Goal: Task Accomplishment & Management: Manage account settings

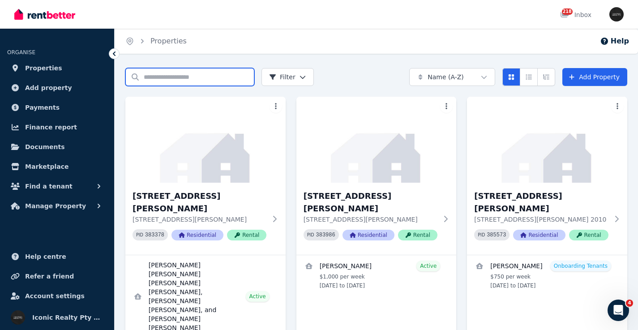
click at [160, 74] on input "Search properties" at bounding box center [189, 77] width 129 height 18
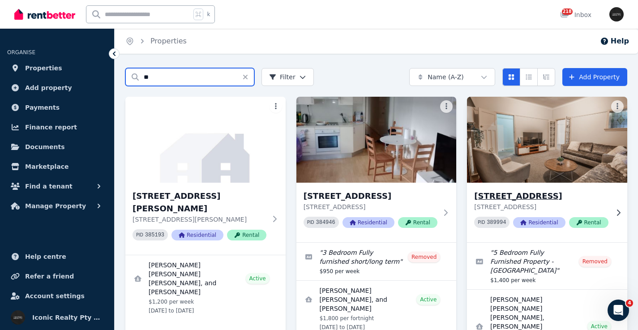
type input "**"
click at [566, 160] on img at bounding box center [547, 139] width 168 height 90
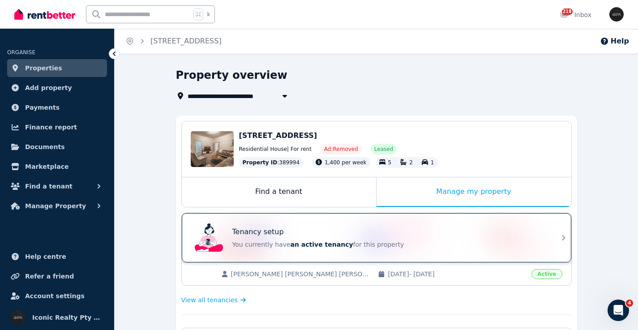
click at [299, 229] on div "Tenancy setup" at bounding box center [388, 231] width 313 height 11
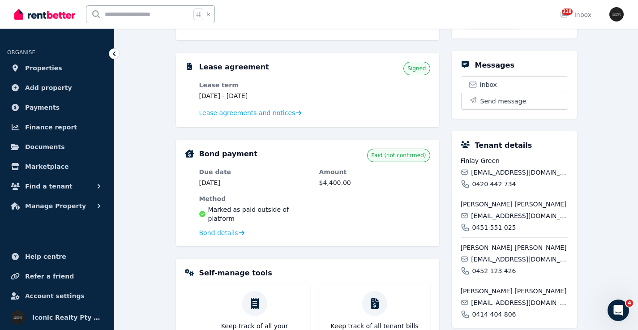
scroll to position [189, 0]
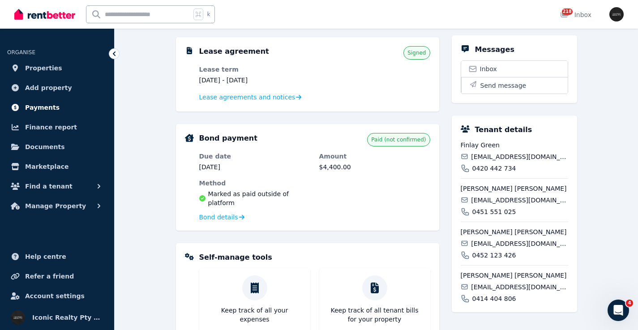
click at [59, 106] on link "Payments" at bounding box center [57, 107] width 100 height 18
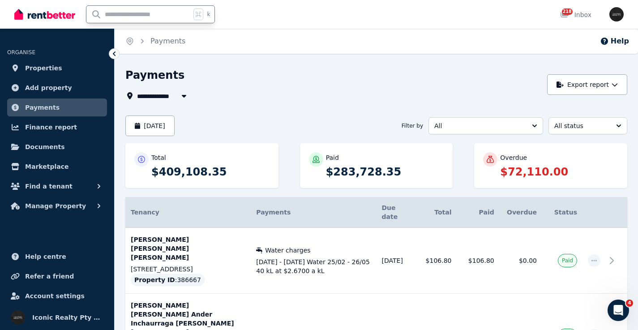
click at [133, 14] on input "text" at bounding box center [138, 14] width 104 height 17
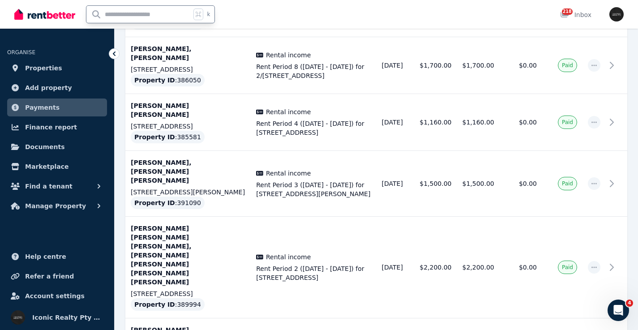
scroll to position [514, 0]
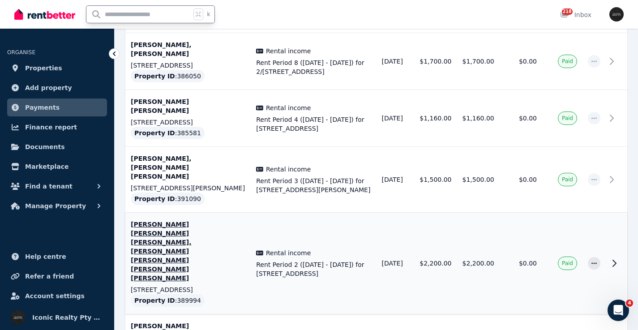
click at [614, 258] on icon at bounding box center [613, 263] width 11 height 11
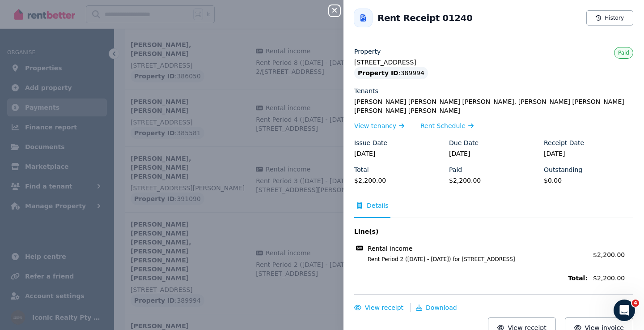
click at [335, 10] on icon "button" at bounding box center [334, 10] width 4 height 4
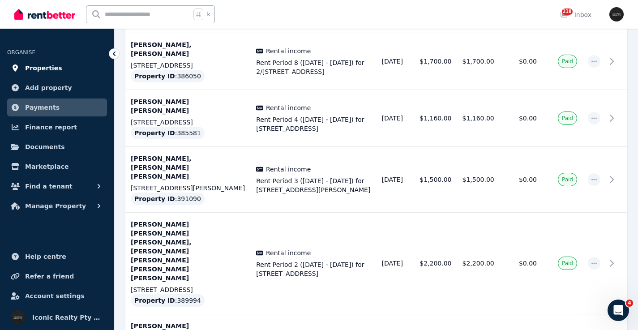
click at [47, 64] on span "Properties" at bounding box center [43, 68] width 37 height 11
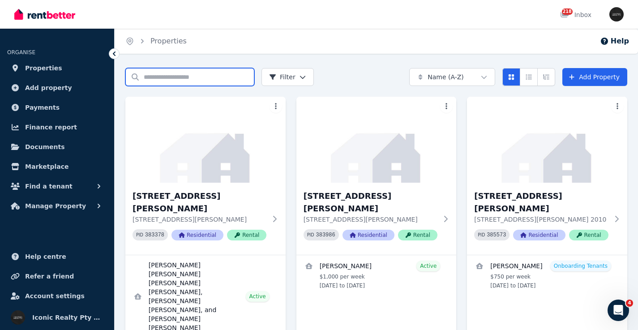
click at [174, 76] on input "Search properties" at bounding box center [189, 77] width 129 height 18
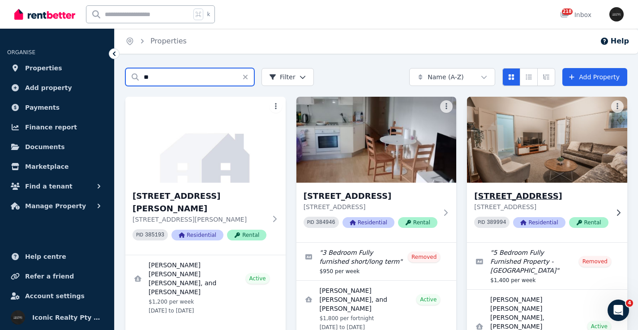
type input "**"
click at [583, 168] on img at bounding box center [547, 139] width 168 height 90
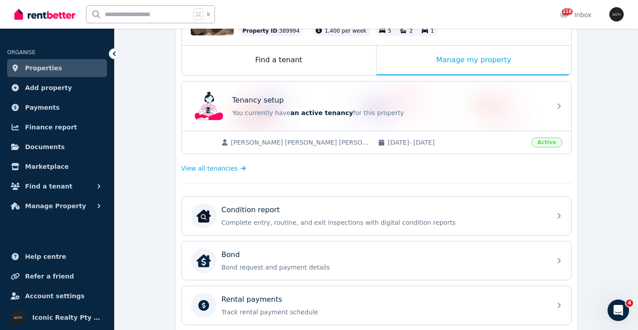
scroll to position [118, 0]
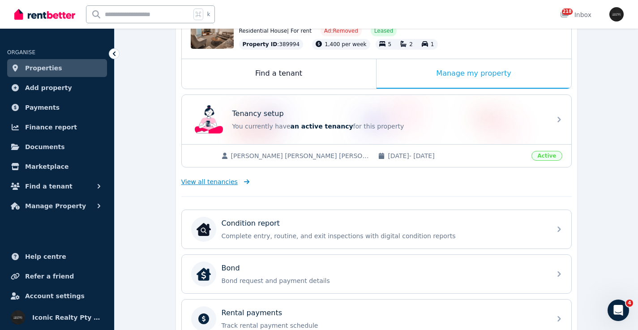
click at [230, 183] on span "View all tenancies" at bounding box center [209, 181] width 56 height 9
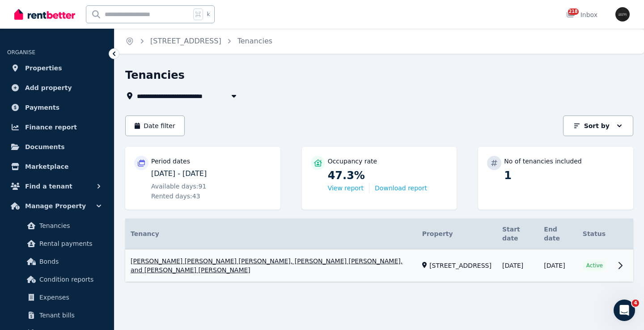
click at [621, 251] on link "View property details" at bounding box center [379, 265] width 508 height 33
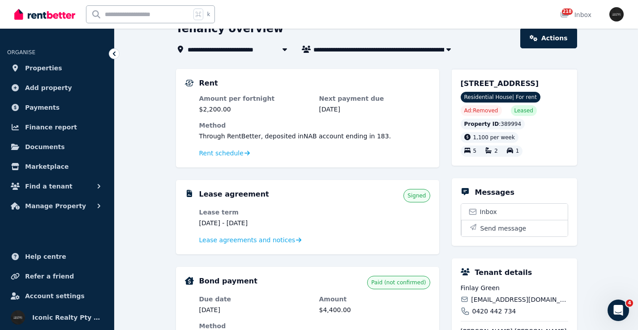
scroll to position [48, 0]
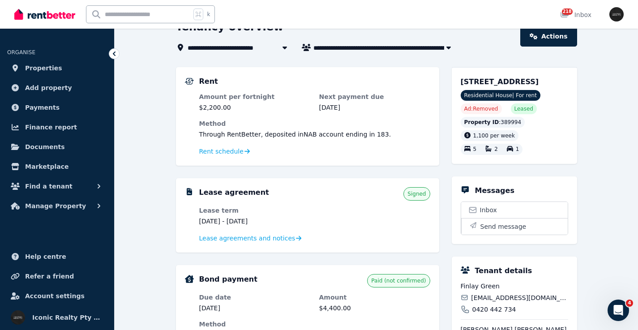
click at [132, 21] on input "text" at bounding box center [138, 14] width 104 height 17
type input "**"
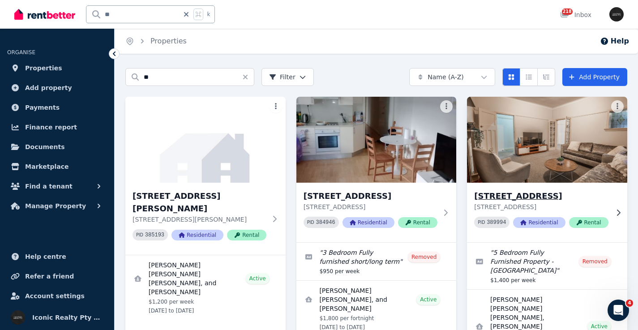
click at [572, 123] on img at bounding box center [547, 139] width 168 height 90
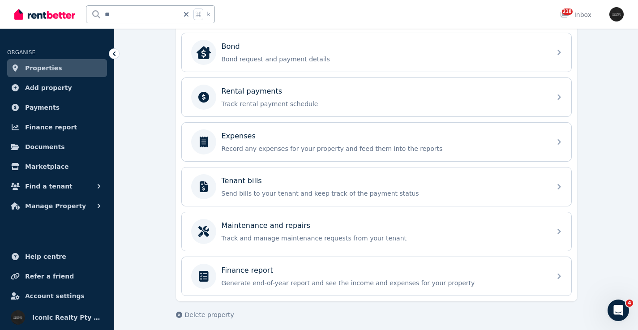
scroll to position [345, 0]
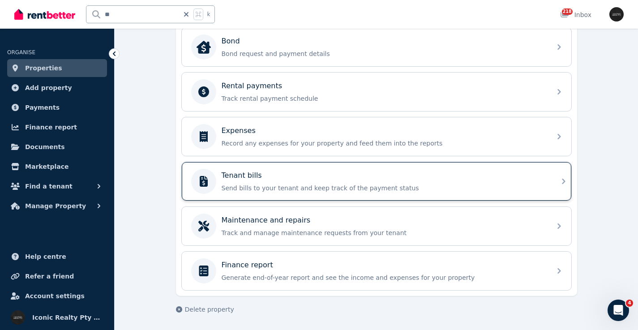
click at [557, 181] on div "Tenant bills Send bills to your tenant and keep track of the payment status" at bounding box center [376, 181] width 389 height 38
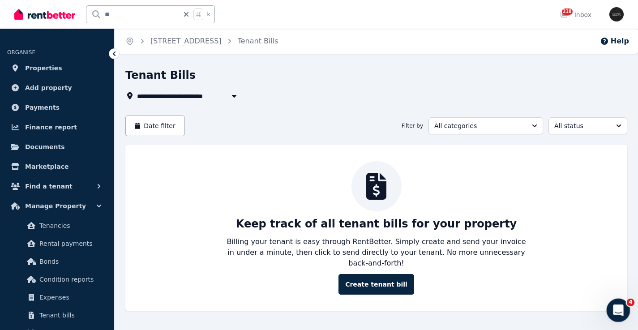
click at [614, 310] on icon "Open Intercom Messenger" at bounding box center [616, 309] width 15 height 15
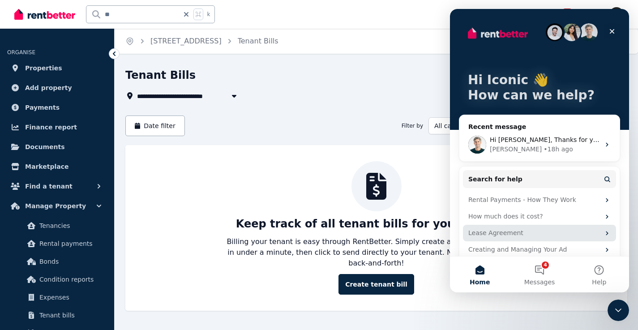
scroll to position [10, 0]
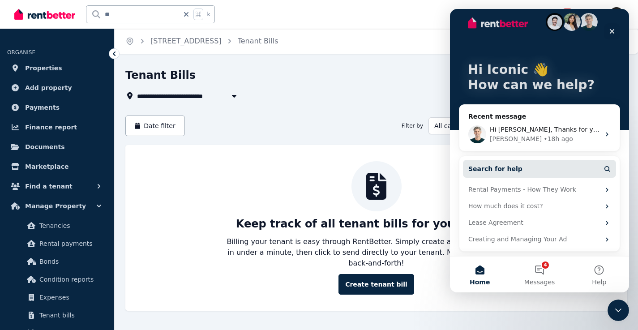
click at [499, 165] on span "Search for help" at bounding box center [495, 168] width 54 height 9
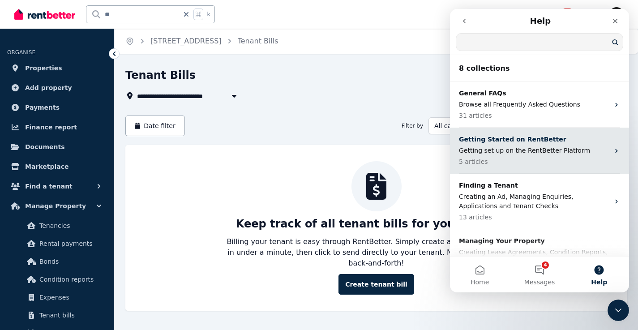
scroll to position [0, 0]
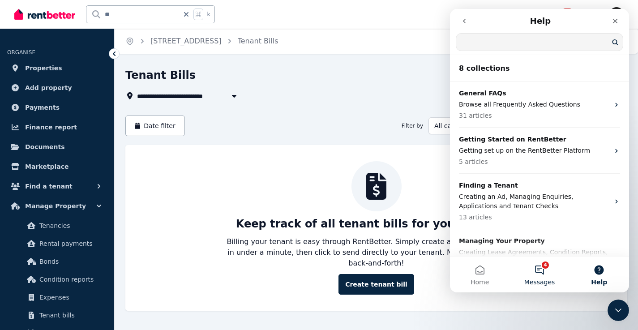
click at [542, 271] on button "4 Messages" at bounding box center [539, 274] width 60 height 36
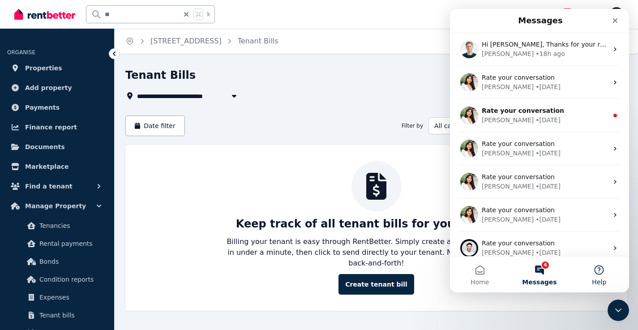
click at [599, 275] on button "Help" at bounding box center [599, 274] width 60 height 36
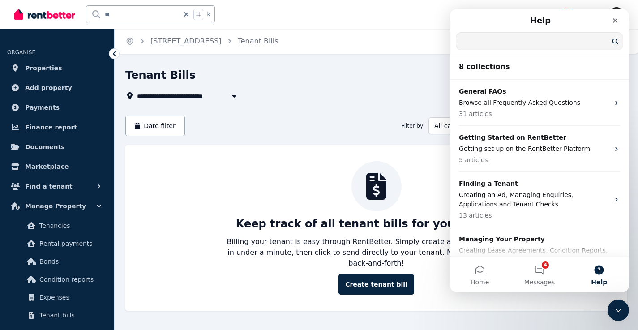
drag, startPoint x: 484, startPoint y: 36, endPoint x: 483, endPoint y: 41, distance: 5.0
click at [484, 37] on input "Search for help" at bounding box center [539, 41] width 166 height 17
type input "*"
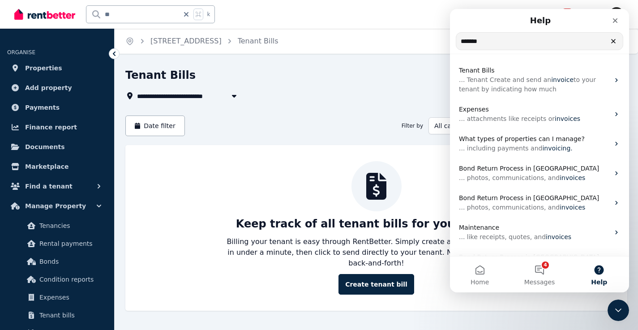
type input "*******"
click at [611, 41] on icon "Clear" at bounding box center [612, 41] width 7 height 7
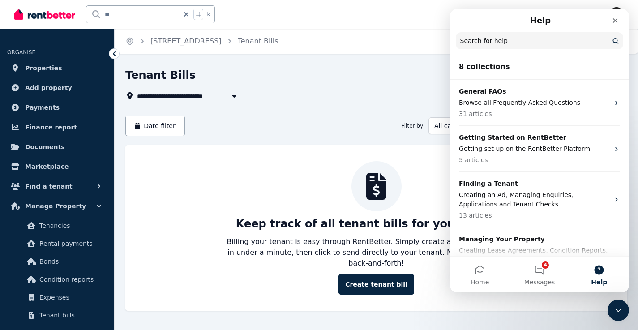
click at [601, 273] on button "Help" at bounding box center [599, 274] width 60 height 36
click at [602, 274] on button "Help" at bounding box center [599, 274] width 60 height 36
click at [545, 273] on button "4 Messages" at bounding box center [539, 274] width 60 height 36
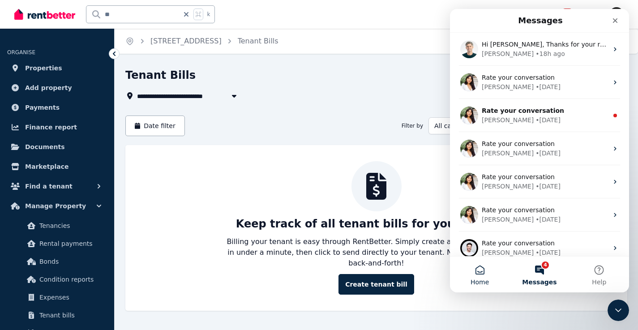
click at [479, 274] on button "Home" at bounding box center [480, 274] width 60 height 36
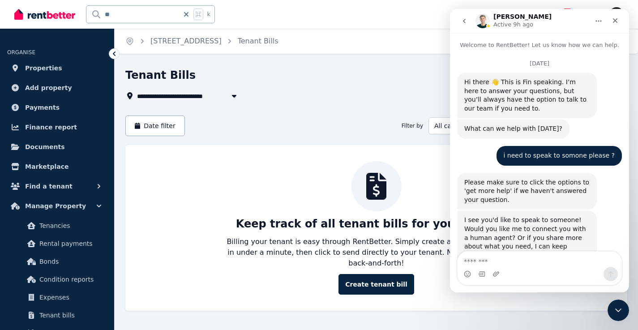
scroll to position [5336, 0]
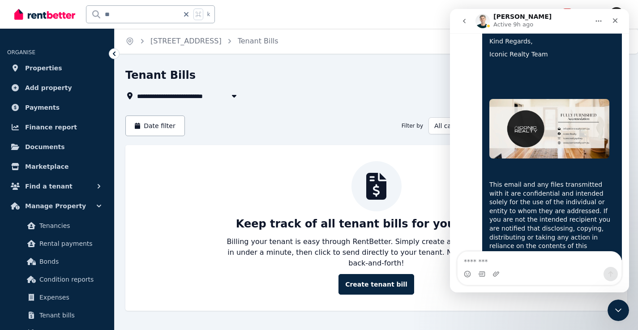
click at [509, 263] on textarea "Message…" at bounding box center [539, 258] width 164 height 15
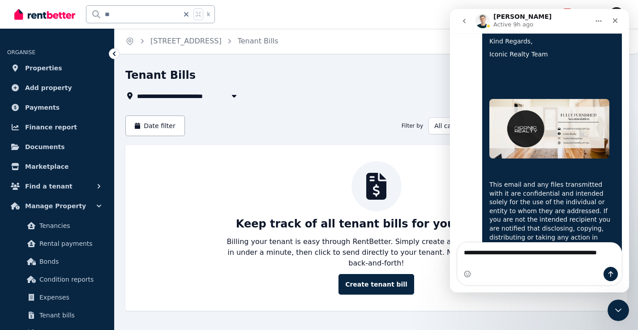
scroll to position [5345, 0]
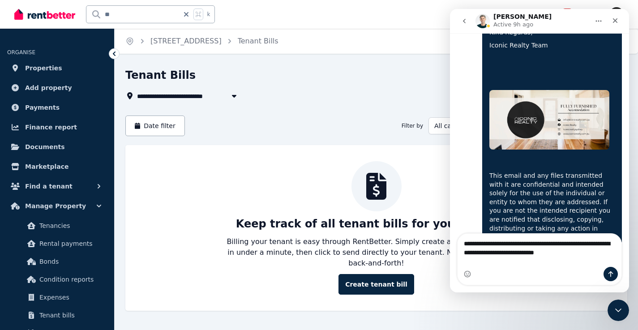
type textarea "**********"
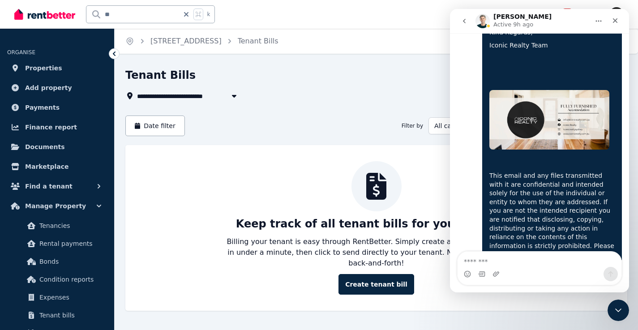
scroll to position [5392, 0]
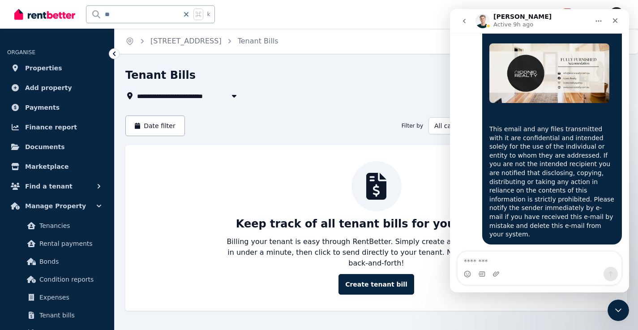
drag, startPoint x: 628, startPoint y: 251, endPoint x: 629, endPoint y: 243, distance: 8.1
click html "[PERSON_NAME] Active 9h ago Welcome to RentBetter! Let us know how we can help.…"
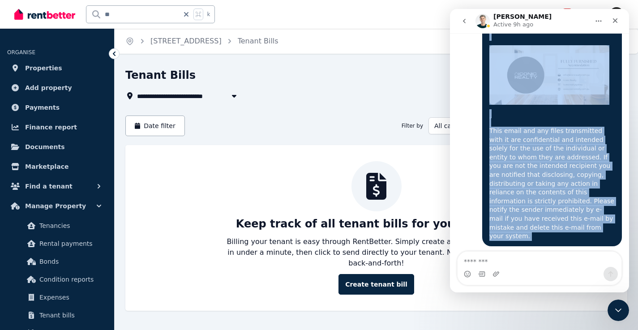
drag, startPoint x: 627, startPoint y: 253, endPoint x: 619, endPoint y: 243, distance: 13.0
click at [627, 237] on div "Welcome to RentBetter! Let us know how we can help. [DATE] Hi there 👋 This is F…" at bounding box center [539, 162] width 179 height 259
click at [556, 273] on div "Intercom messenger" at bounding box center [539, 274] width 164 height 14
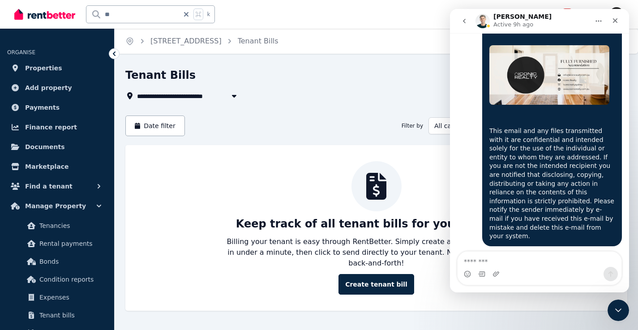
scroll to position [0, 0]
click at [203, 238] on div "Keep track of all tenant bills for your property Billing your tenant is easy th…" at bounding box center [376, 227] width 484 height 133
click at [618, 20] on icon "Close" at bounding box center [614, 20] width 7 height 7
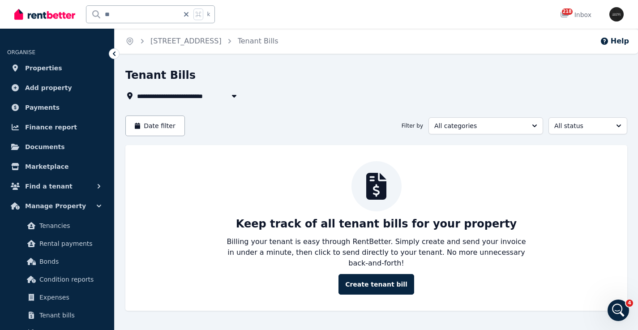
click at [577, 170] on div "Keep track of all tenant bills for your property Billing your tenant is easy th…" at bounding box center [376, 227] width 484 height 133
click at [618, 124] on button "All status" at bounding box center [587, 125] width 79 height 17
drag, startPoint x: 593, startPoint y: 244, endPoint x: 579, endPoint y: 206, distance: 40.6
click at [593, 244] on div "Keep track of all tenant bills for your property Billing your tenant is easy th…" at bounding box center [376, 227] width 484 height 133
click at [535, 126] on button "All categories" at bounding box center [485, 125] width 115 height 17
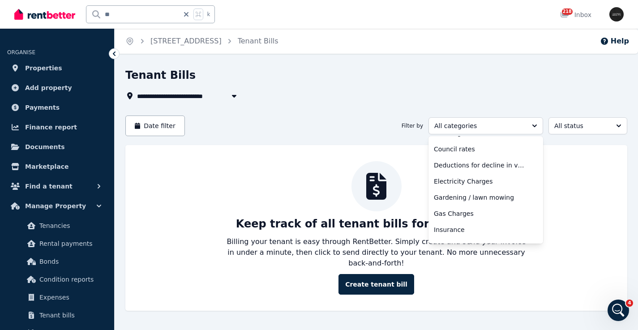
scroll to position [331, 0]
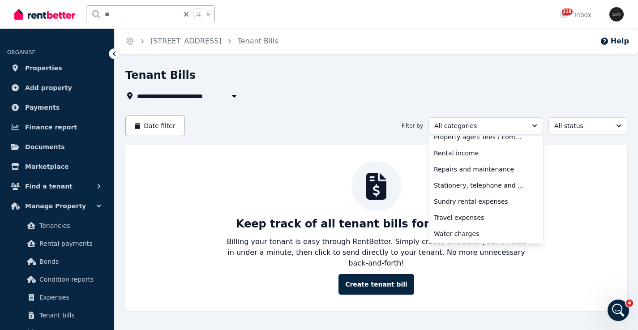
click at [625, 256] on div "Keep track of all tenant bills for your property Billing your tenant is easy th…" at bounding box center [376, 228] width 502 height 166
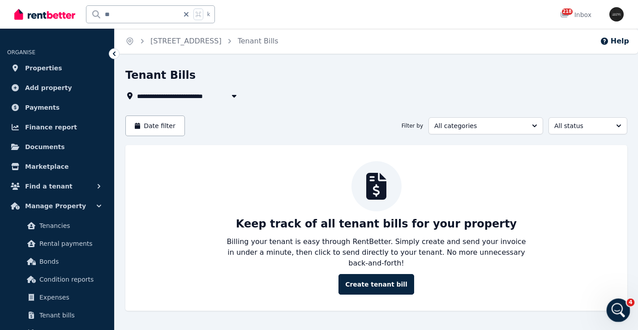
click at [614, 307] on icon "Open Intercom Messenger" at bounding box center [616, 309] width 15 height 15
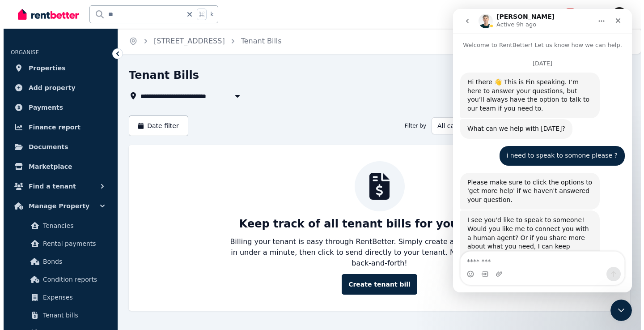
scroll to position [5392, 0]
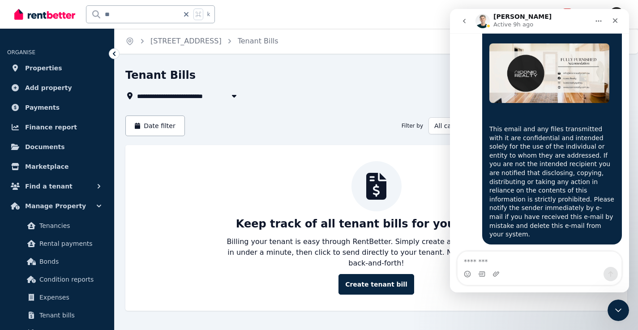
click at [529, 257] on textarea "Message…" at bounding box center [539, 258] width 164 height 15
click at [235, 194] on div "Keep track of all tenant bills for your property Billing your tenant is easy th…" at bounding box center [376, 227] width 484 height 133
click at [618, 20] on icon "Close" at bounding box center [614, 20] width 7 height 7
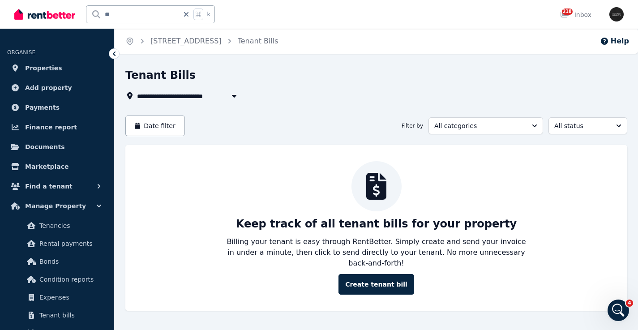
click at [238, 179] on div "Keep track of all tenant bills for your property Billing your tenant is easy th…" at bounding box center [376, 227] width 484 height 133
click at [380, 280] on button "Create tenant bill" at bounding box center [376, 284] width 76 height 21
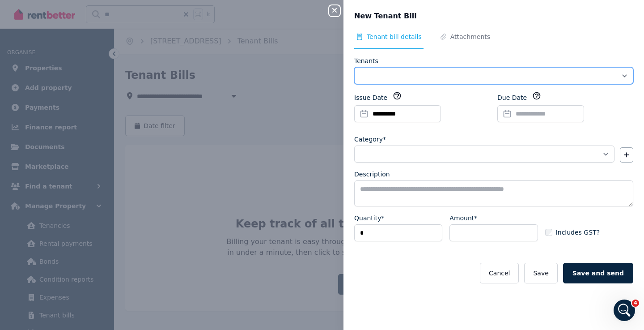
select select "**********"
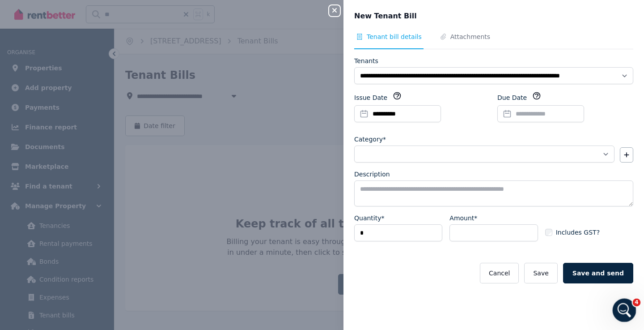
click at [623, 309] on icon "Open Intercom Messenger" at bounding box center [623, 309] width 15 height 15
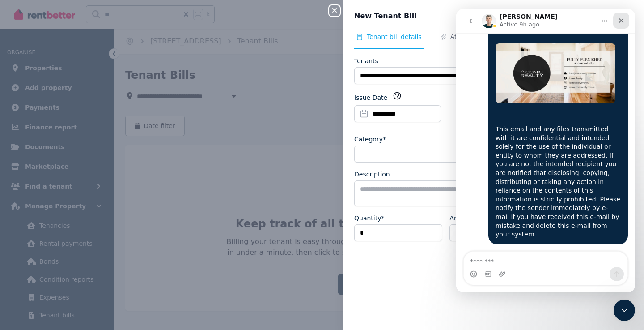
click at [621, 17] on icon "Close" at bounding box center [621, 20] width 7 height 7
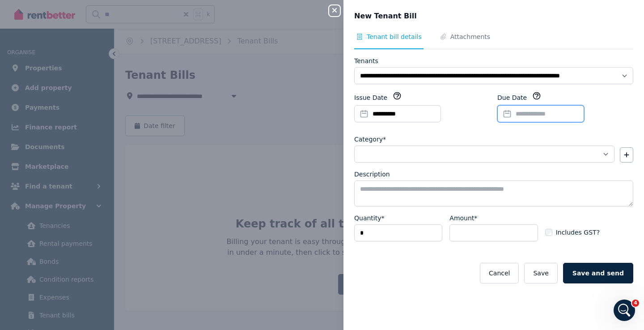
click at [506, 113] on input "Due Date" at bounding box center [540, 113] width 87 height 17
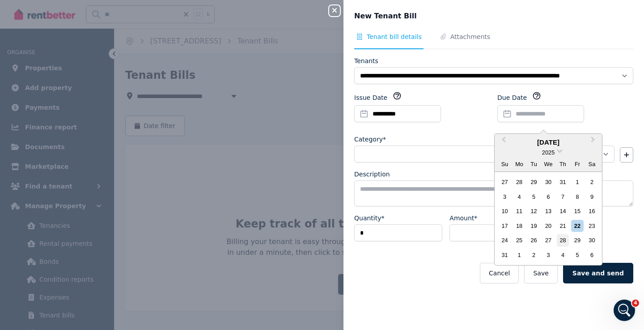
click at [562, 238] on div "28" at bounding box center [563, 240] width 12 height 12
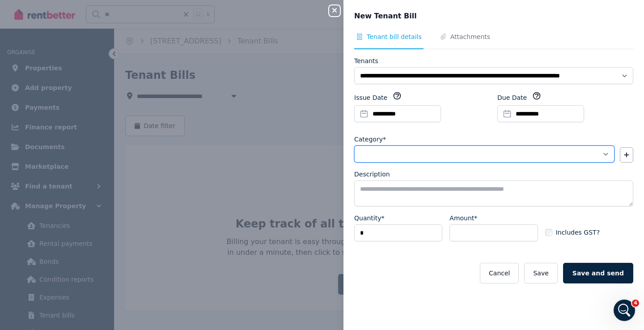
select select "**********"
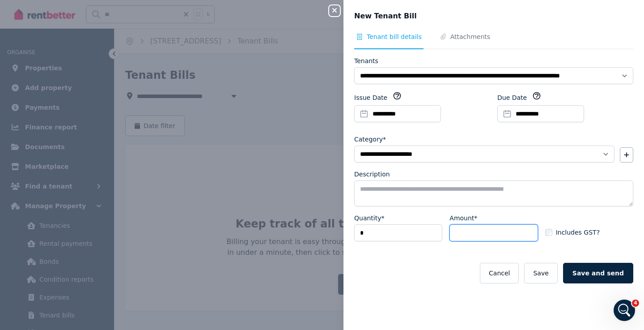
click at [472, 232] on input "Amount*" at bounding box center [494, 232] width 88 height 17
click at [455, 234] on input "***" at bounding box center [494, 232] width 88 height 17
click at [494, 232] on input "****" at bounding box center [494, 232] width 88 height 17
type input "*******"
click at [412, 289] on div "**********" at bounding box center [494, 175] width 301 height 287
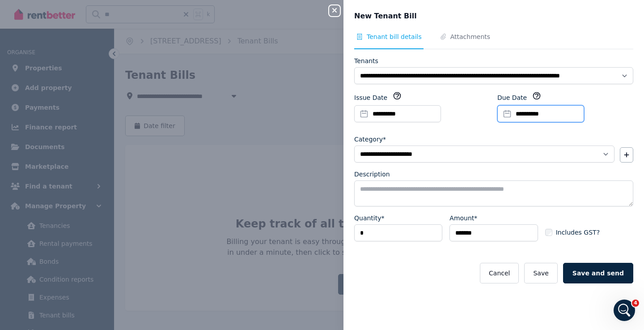
click at [523, 113] on input "**********" at bounding box center [540, 113] width 87 height 17
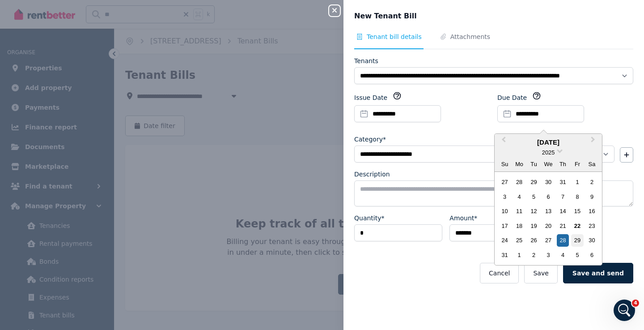
click at [581, 238] on div "29" at bounding box center [577, 240] width 12 height 12
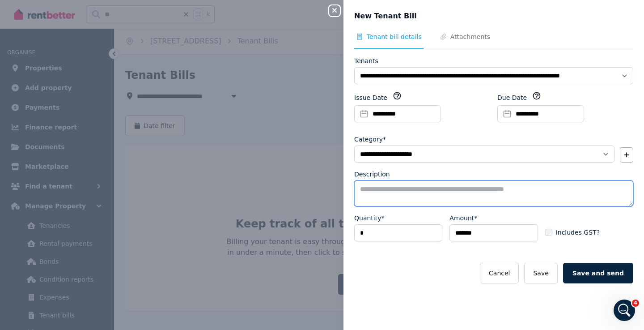
click at [374, 186] on textarea "Description" at bounding box center [493, 193] width 279 height 26
paste textarea "**********"
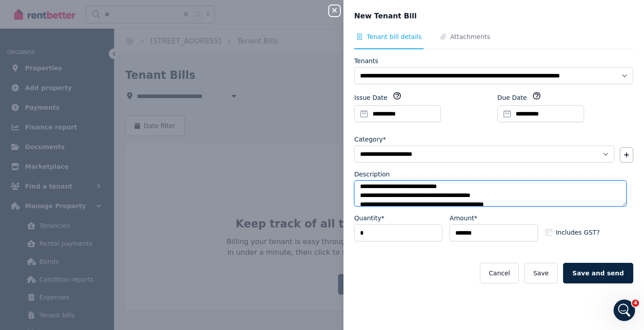
scroll to position [0, 0]
click at [469, 189] on textarea "**********" at bounding box center [490, 193] width 272 height 26
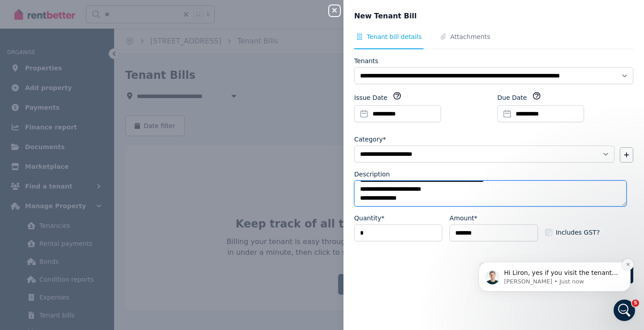
type textarea "**********"
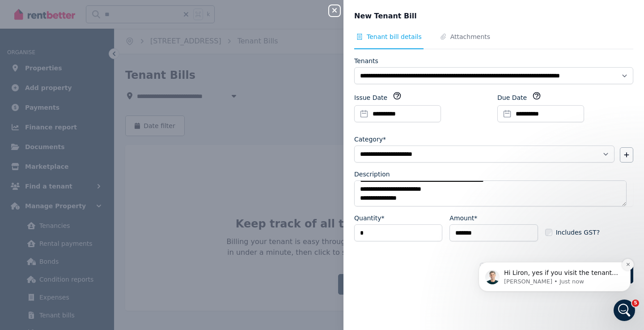
click at [630, 265] on icon "Dismiss notification" at bounding box center [628, 264] width 5 height 5
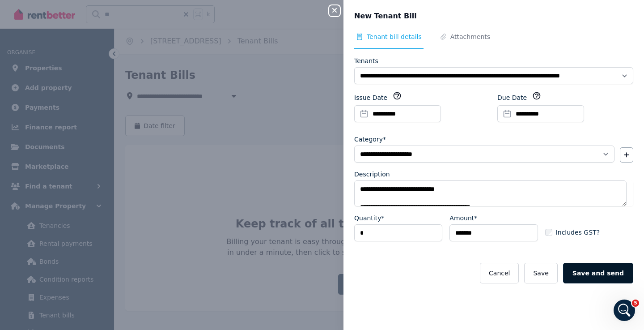
click at [592, 276] on button "Save and send" at bounding box center [598, 273] width 70 height 21
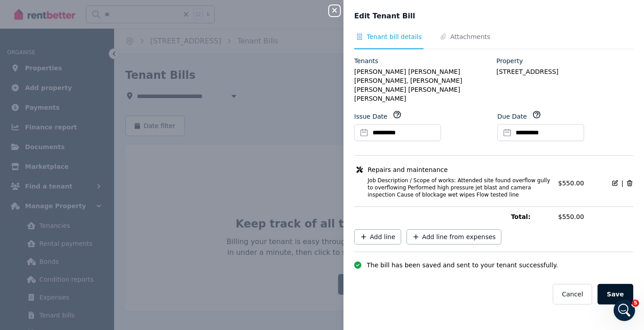
click at [607, 284] on button "Save" at bounding box center [616, 294] width 36 height 21
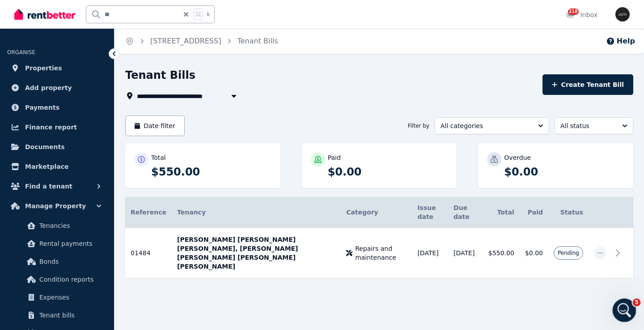
click at [628, 306] on icon "Open Intercom Messenger" at bounding box center [623, 309] width 15 height 15
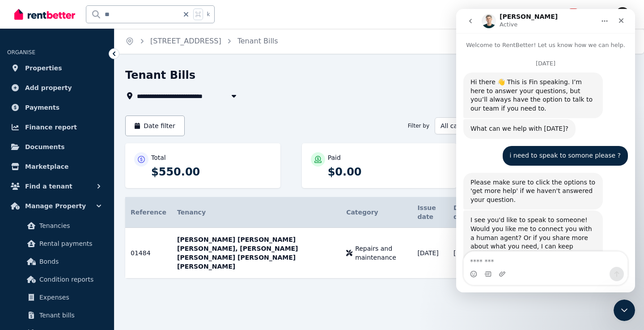
scroll to position [5435, 0]
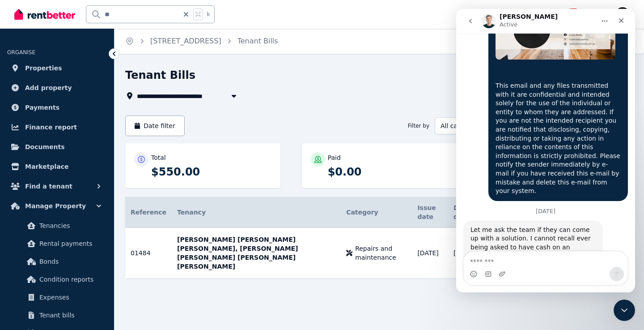
click at [531, 267] on div "Intercom messenger" at bounding box center [546, 274] width 164 height 14
click at [532, 264] on textarea "Message…" at bounding box center [546, 258] width 164 height 15
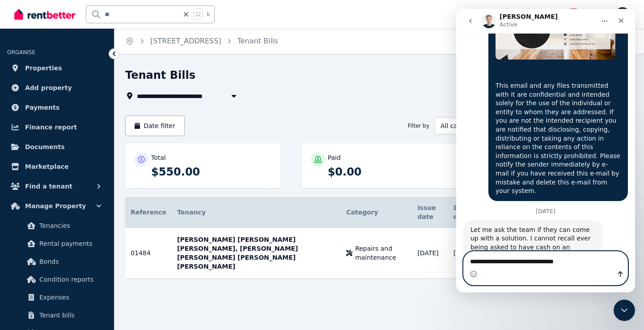
click at [550, 262] on textarea "**********" at bounding box center [546, 258] width 164 height 15
type textarea "**********"
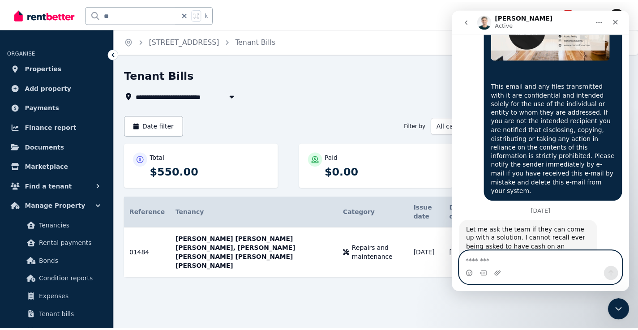
scroll to position [5462, 0]
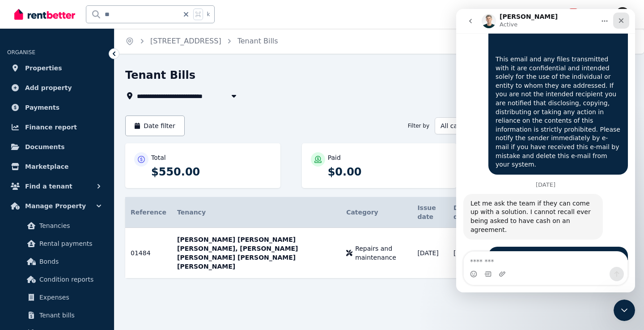
click at [622, 20] on icon "Close" at bounding box center [621, 20] width 5 height 5
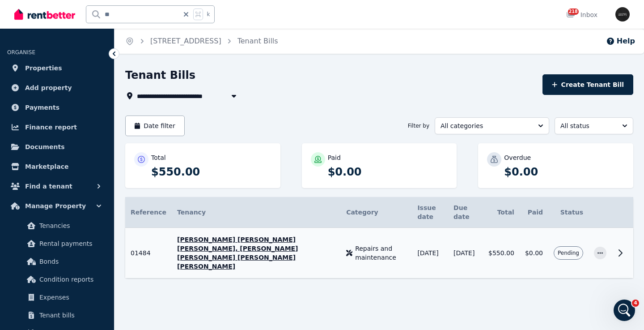
click at [621, 250] on icon at bounding box center [620, 253] width 3 height 6
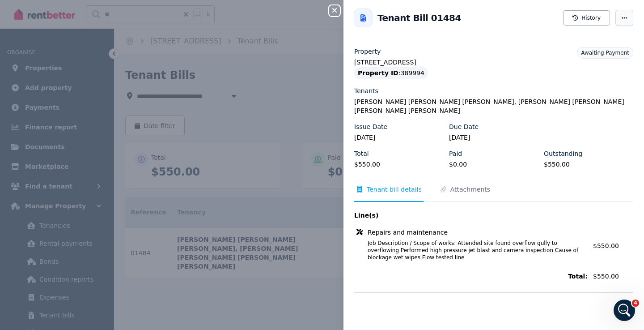
click at [622, 17] on icon "button" at bounding box center [624, 17] width 5 height 1
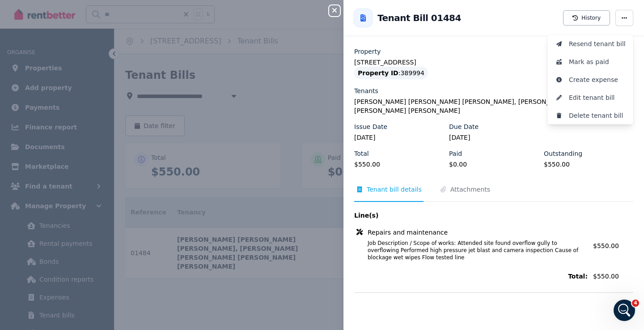
click at [427, 309] on div "Property [STREET_ADDRESS] Property ID : 389994 Tenants [PERSON_NAME] [PERSON_NA…" at bounding box center [494, 188] width 301 height 283
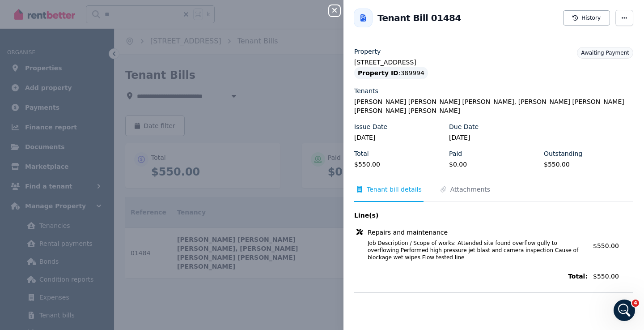
click at [362, 18] on icon at bounding box center [363, 17] width 5 height 7
click at [332, 9] on icon "button" at bounding box center [334, 10] width 11 height 7
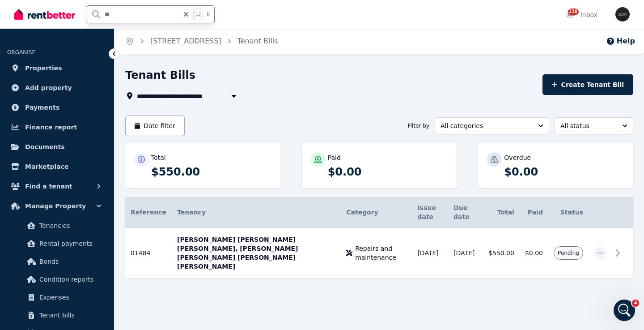
drag, startPoint x: 125, startPoint y: 12, endPoint x: 78, endPoint y: 13, distance: 47.0
click at [78, 13] on div "** k" at bounding box center [116, 14] width 205 height 29
type input "**"
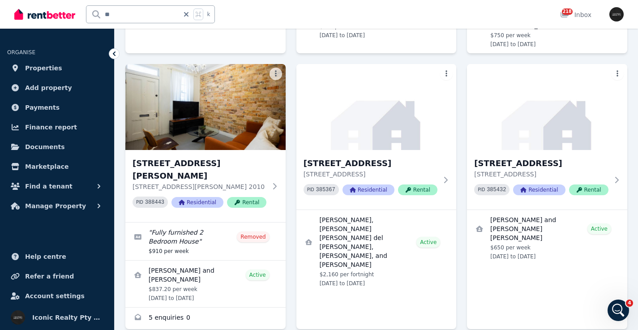
scroll to position [731, 0]
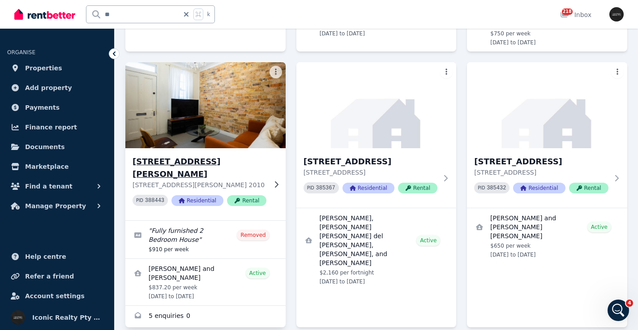
click at [229, 82] on img at bounding box center [205, 105] width 168 height 90
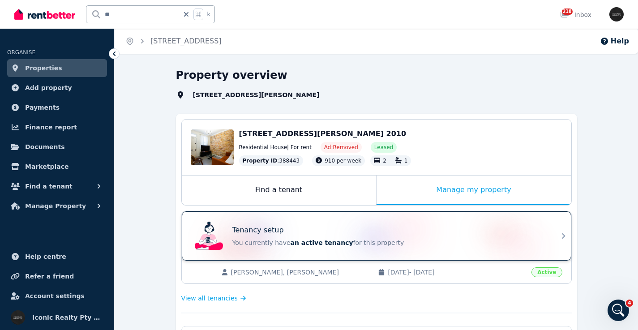
click at [294, 229] on div "Tenancy setup" at bounding box center [388, 230] width 313 height 11
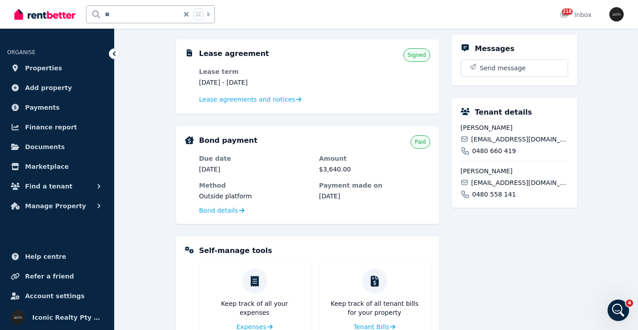
scroll to position [187, 0]
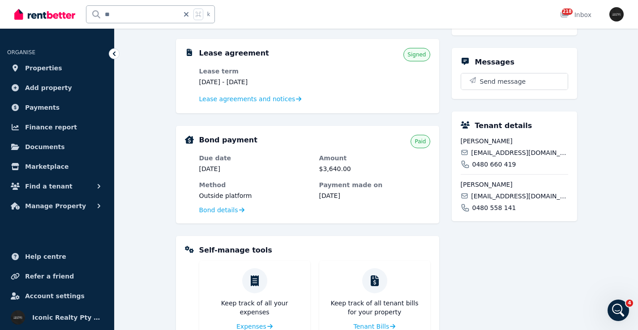
click at [494, 148] on span "[EMAIL_ADDRESS][DOMAIN_NAME]" at bounding box center [519, 152] width 97 height 9
copy div "[EMAIL_ADDRESS][DOMAIN_NAME]"
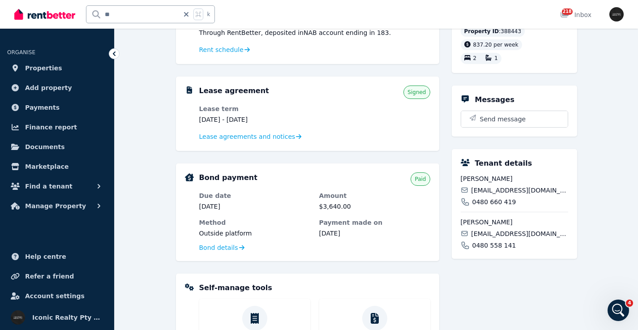
click at [503, 229] on span "[EMAIL_ADDRESS][DOMAIN_NAME]" at bounding box center [519, 233] width 97 height 9
copy div "[EMAIL_ADDRESS][DOMAIN_NAME]"
drag, startPoint x: 141, startPoint y: 14, endPoint x: 78, endPoint y: 11, distance: 62.7
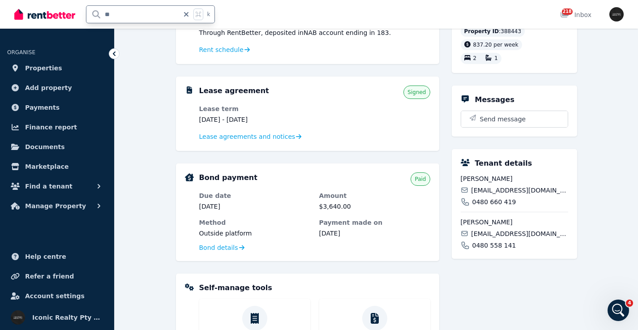
click at [78, 11] on div "** k" at bounding box center [116, 14] width 205 height 29
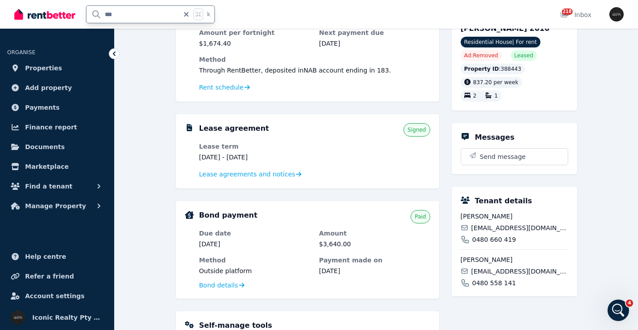
type input "***"
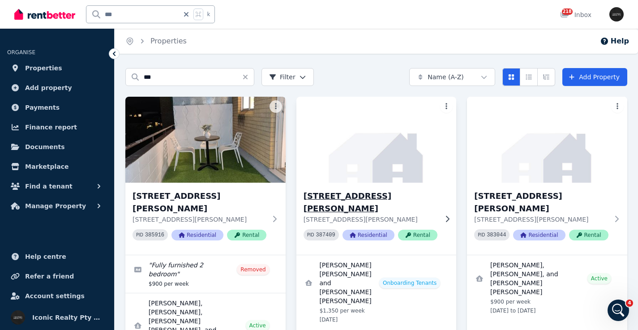
click at [373, 155] on img at bounding box center [376, 139] width 168 height 90
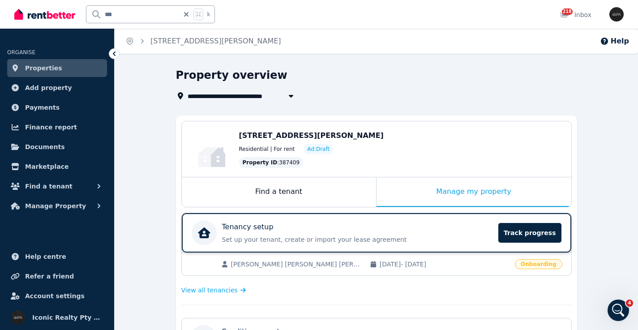
click at [299, 228] on div "Tenancy setup" at bounding box center [357, 226] width 271 height 11
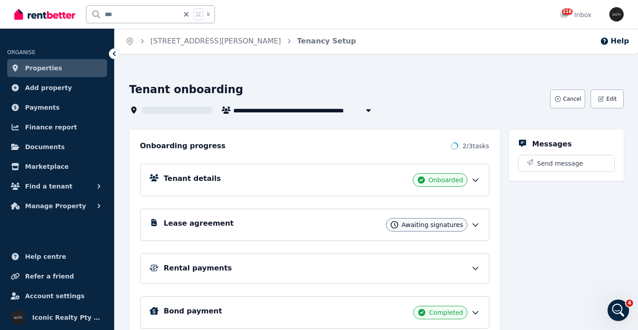
click at [303, 187] on div "Tenant details Onboarded" at bounding box center [314, 180] width 349 height 32
click at [256, 178] on div "Tenant details Onboarded" at bounding box center [322, 179] width 316 height 13
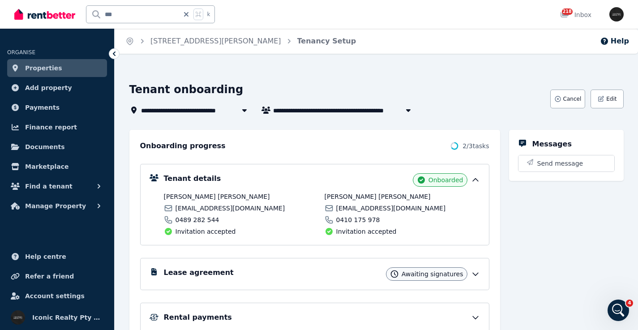
click at [361, 208] on span "[EMAIL_ADDRESS][DOMAIN_NAME]" at bounding box center [391, 208] width 110 height 9
copy div "[EMAIL_ADDRESS][DOMAIN_NAME]"
drag, startPoint x: 136, startPoint y: 12, endPoint x: 78, endPoint y: 14, distance: 58.2
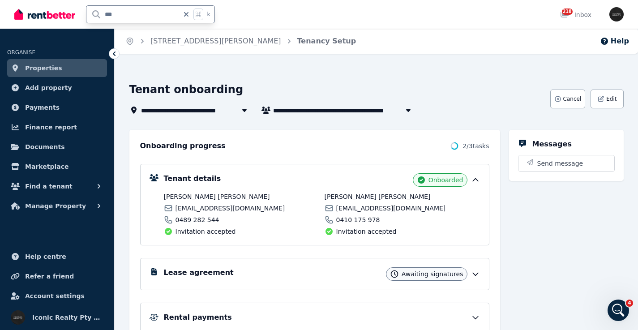
click at [78, 14] on div "*** k" at bounding box center [116, 14] width 205 height 29
type input "*****"
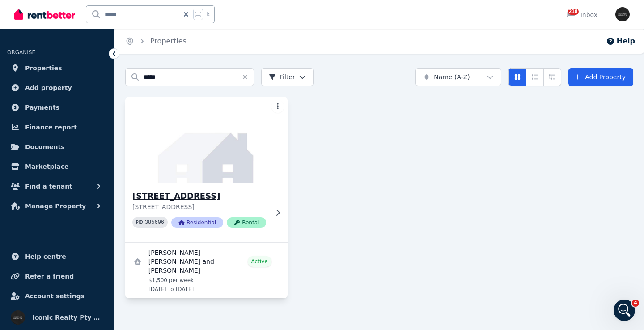
click at [186, 154] on img at bounding box center [206, 139] width 170 height 90
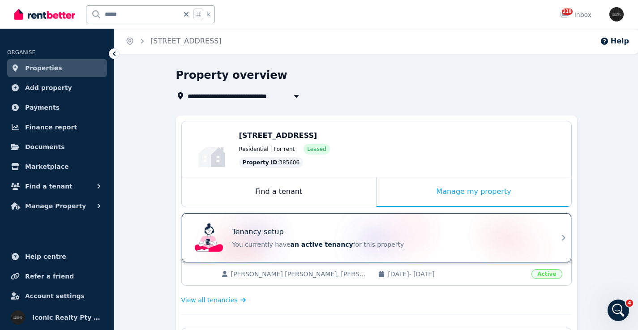
click at [330, 223] on div "Tenancy setup You currently have an active tenancy for this property" at bounding box center [368, 238] width 354 height 36
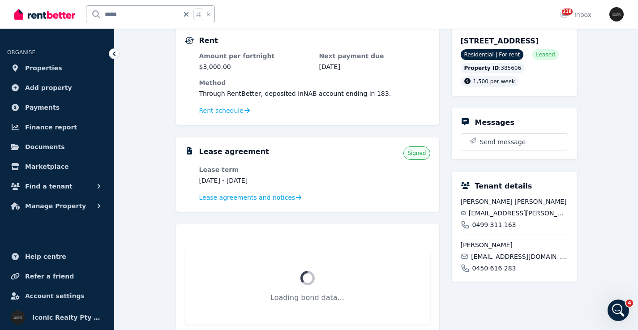
scroll to position [127, 0]
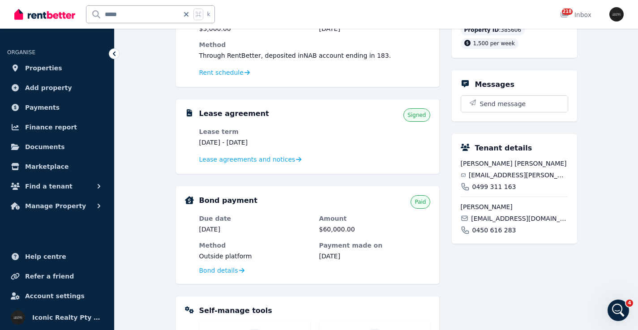
click at [497, 179] on span "[EMAIL_ADDRESS][PERSON_NAME][DOMAIN_NAME]" at bounding box center [517, 174] width 99 height 9
copy div "[EMAIL_ADDRESS][PERSON_NAME][DOMAIN_NAME]"
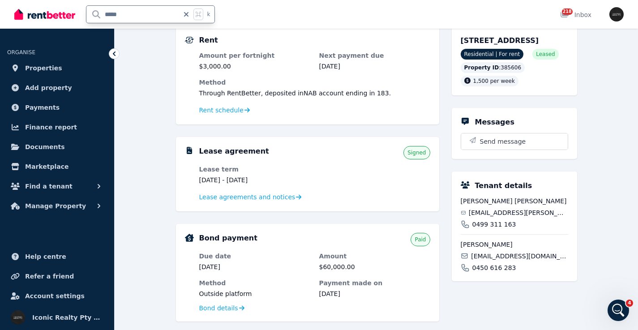
drag, startPoint x: 127, startPoint y: 13, endPoint x: 92, endPoint y: 13, distance: 34.4
click at [92, 13] on input "*****" at bounding box center [132, 14] width 93 height 17
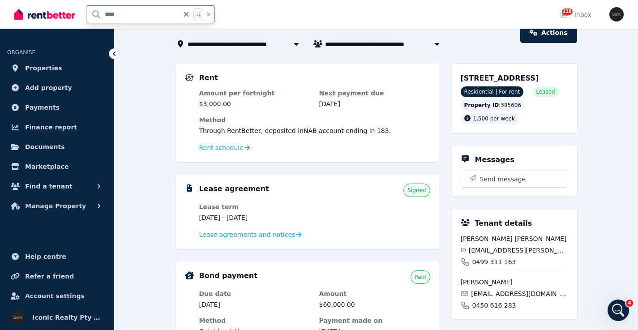
type input "*****"
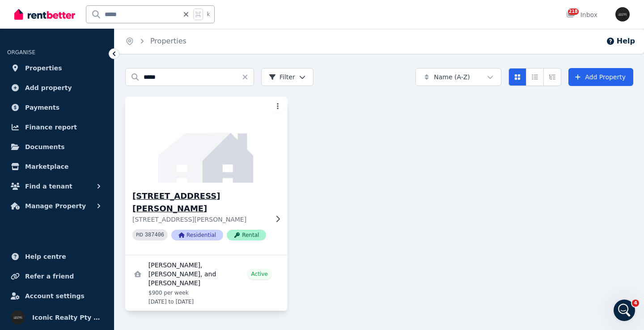
click at [196, 143] on img at bounding box center [206, 139] width 170 height 90
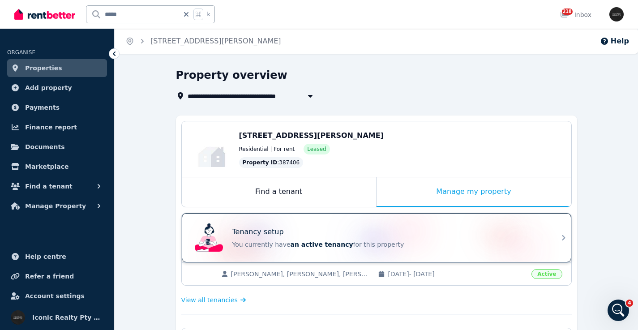
click at [391, 228] on div "Tenancy setup" at bounding box center [388, 231] width 313 height 11
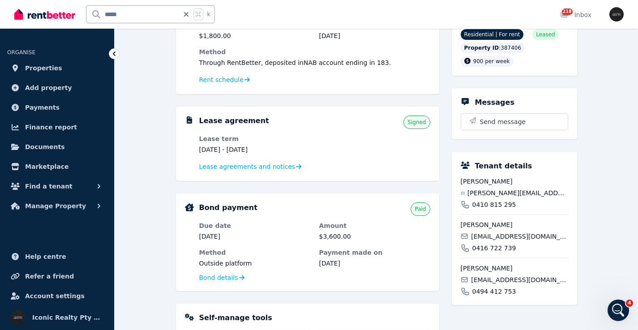
scroll to position [160, 0]
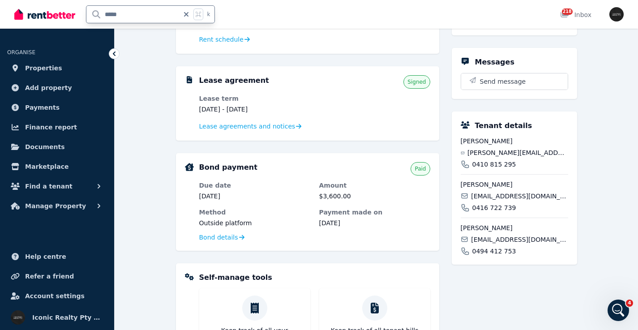
drag, startPoint x: 147, startPoint y: 18, endPoint x: 127, endPoint y: 18, distance: 20.1
click at [127, 18] on input "*****" at bounding box center [132, 14] width 93 height 17
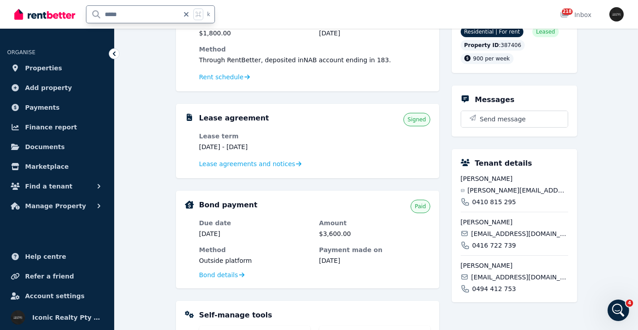
type input "*****"
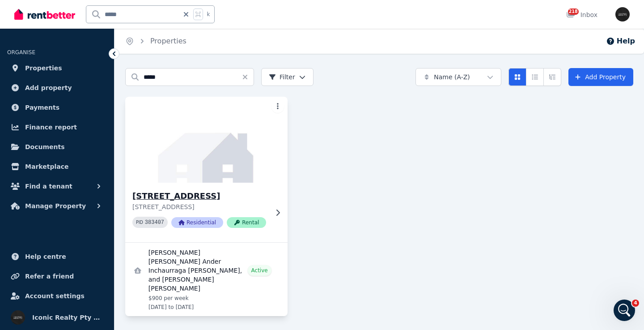
click at [195, 143] on img at bounding box center [206, 139] width 170 height 90
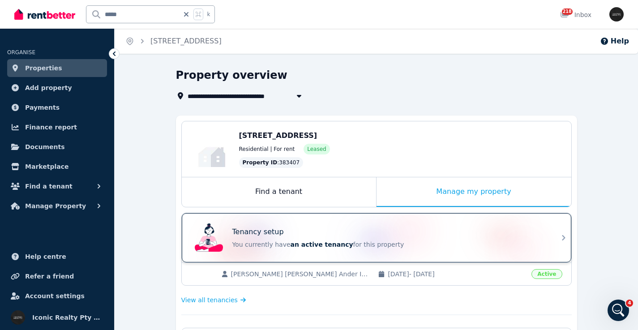
click at [405, 226] on div "Tenancy setup You currently have an active tenancy for this property" at bounding box center [368, 238] width 354 height 36
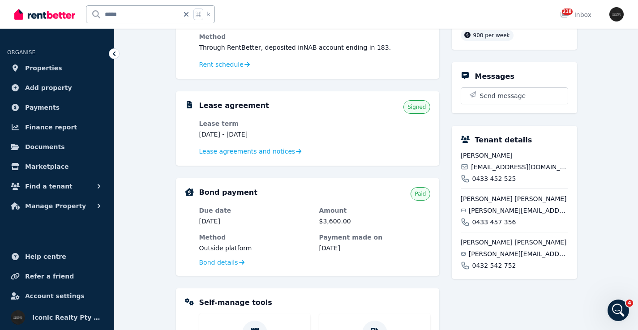
scroll to position [98, 0]
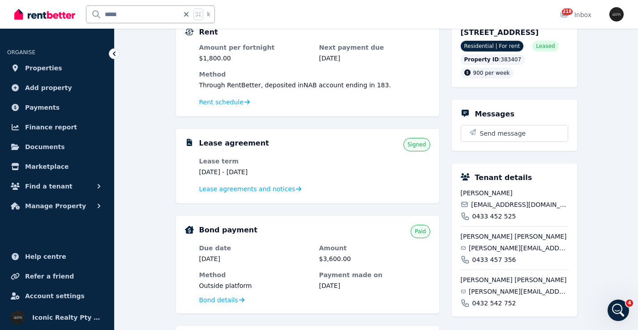
click at [489, 221] on span "0433 452 525" at bounding box center [494, 216] width 44 height 9
click at [490, 221] on span "0433 452 525" at bounding box center [494, 216] width 44 height 9
copy span "0433 452 525"
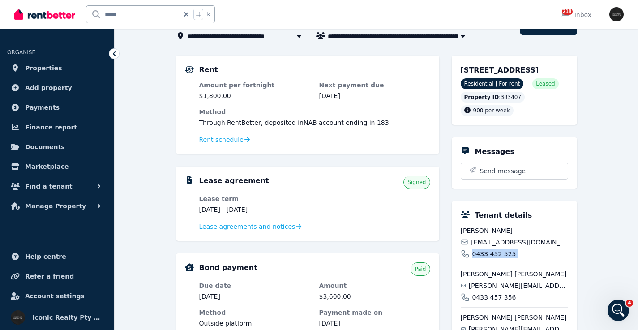
click at [488, 258] on span "0433 452 525" at bounding box center [494, 253] width 44 height 9
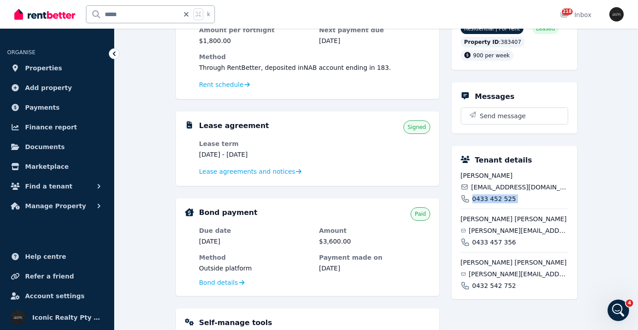
scroll to position [119, 0]
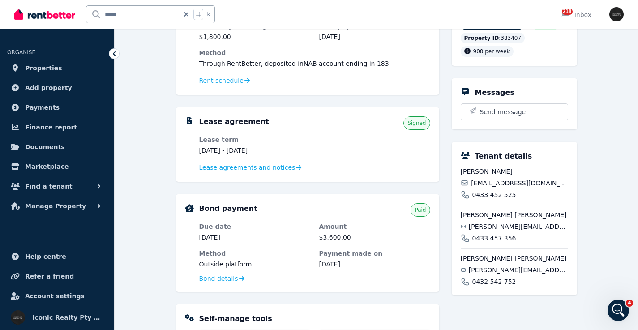
click at [486, 242] on span "0433 457 356" at bounding box center [494, 238] width 44 height 9
copy span "0433 457 356"
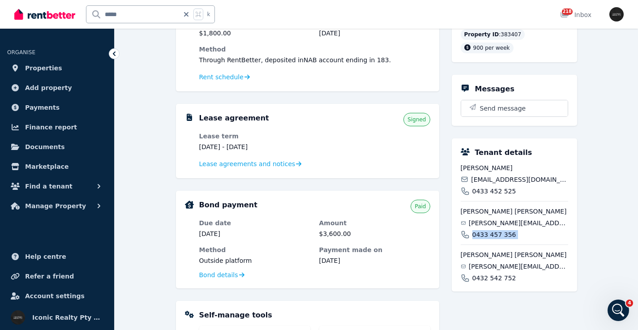
scroll to position [123, 0]
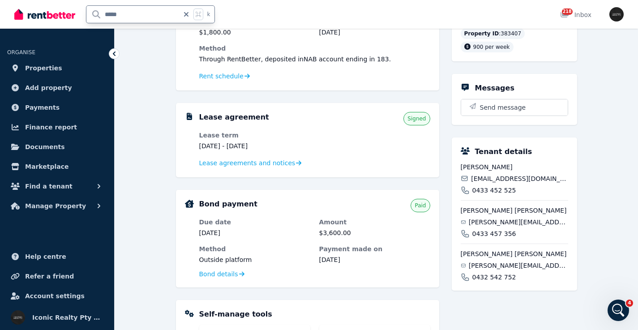
drag, startPoint x: 136, startPoint y: 16, endPoint x: 85, endPoint y: 13, distance: 51.1
click at [72, 13] on div "***** k" at bounding box center [116, 14] width 205 height 29
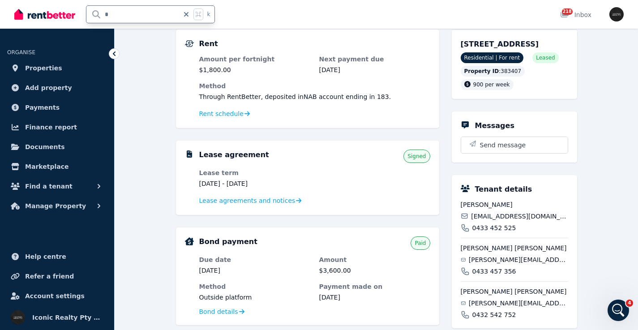
type input "**"
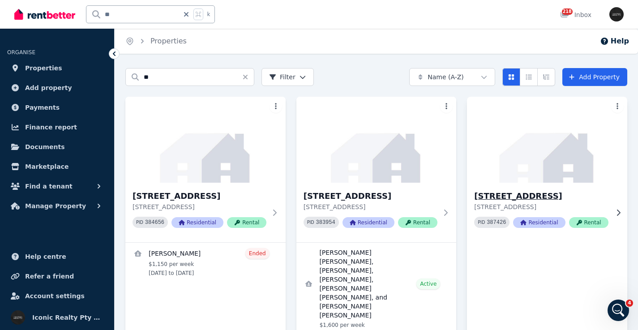
click at [567, 153] on img at bounding box center [547, 139] width 168 height 90
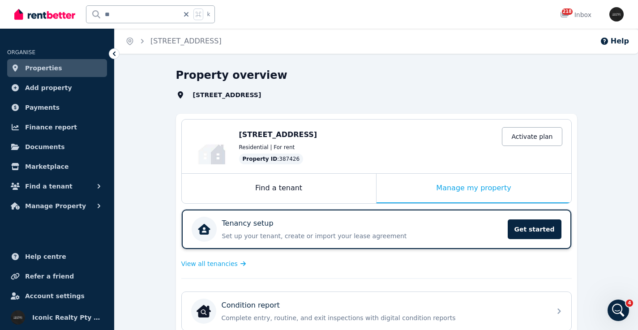
click at [325, 224] on div "Tenancy setup" at bounding box center [362, 223] width 280 height 11
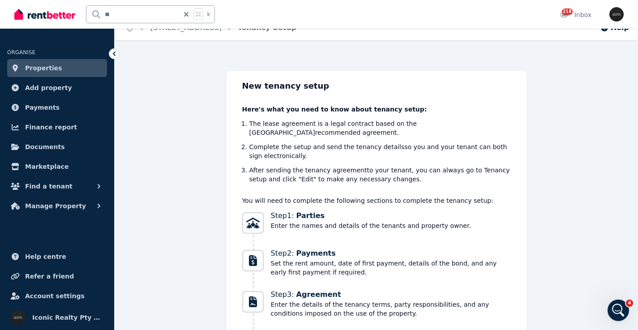
scroll to position [9, 0]
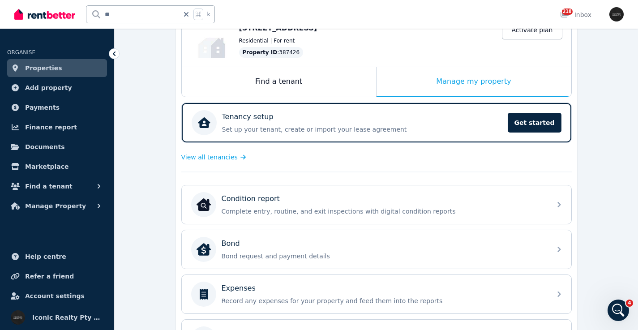
scroll to position [107, 0]
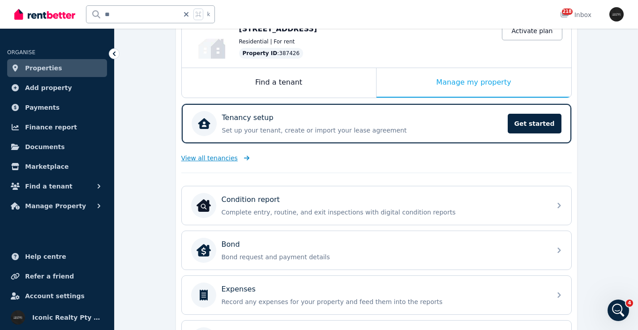
click at [213, 156] on span "View all tenancies" at bounding box center [209, 157] width 56 height 9
